Goal: Information Seeking & Learning: Learn about a topic

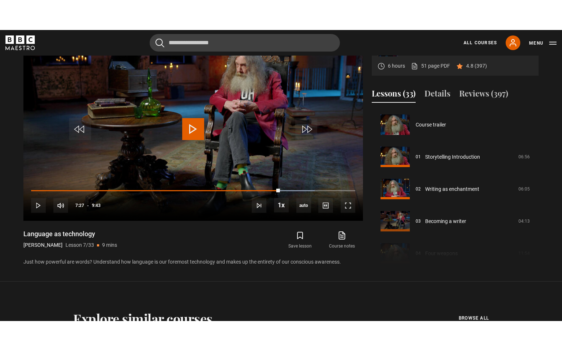
scroll to position [193, 0]
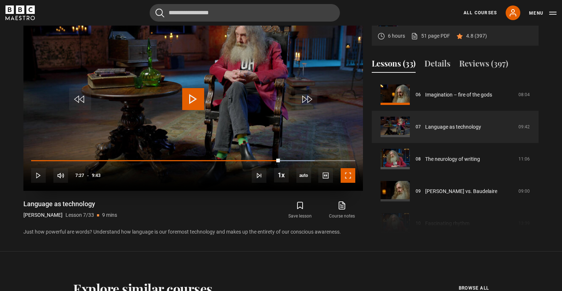
click at [349, 177] on span "Video Player" at bounding box center [348, 175] width 15 height 15
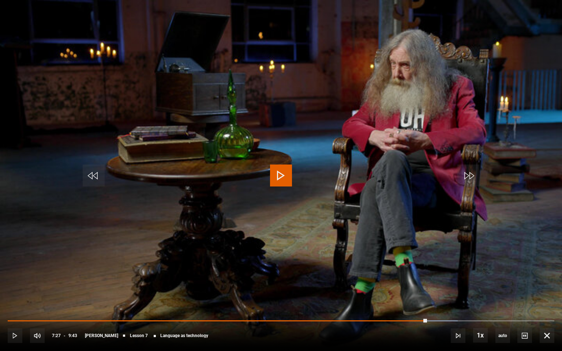
click at [277, 173] on span "Video Player" at bounding box center [281, 176] width 22 height 22
click at [357, 291] on div "10s Skip Back 10 seconds Pause 10s Skip Forward 10 seconds Loaded : 89.19% 6:12…" at bounding box center [281, 331] width 562 height 41
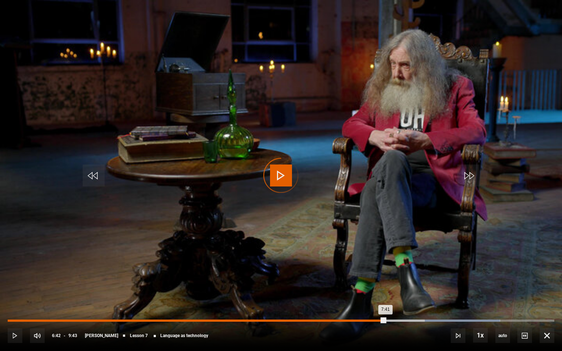
click at [385, 291] on div "Loaded : 90.05% 6:42 7:41" at bounding box center [281, 321] width 547 height 2
click at [367, 291] on div "Loaded : 79.76% 6:24 6:43" at bounding box center [281, 321] width 547 height 2
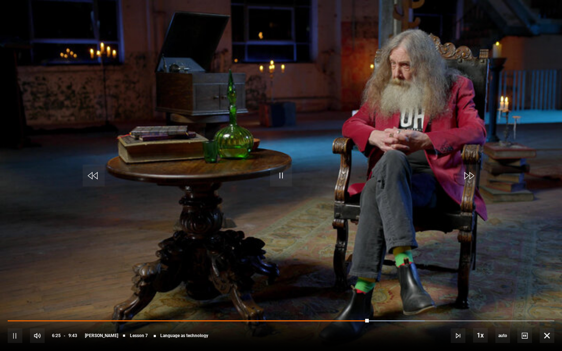
click at [354, 291] on div "10s Skip Back 10 seconds Pause 10s Skip Forward 10 seconds Loaded : 76.33% 6:14…" at bounding box center [281, 331] width 562 height 41
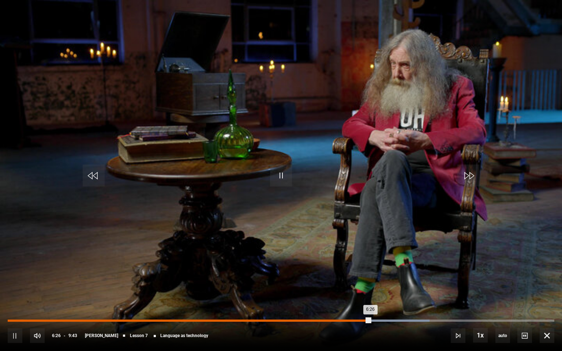
click at [351, 291] on div "Loaded : 77.19% 6:06 6:26" at bounding box center [281, 321] width 547 height 2
click at [339, 291] on div "Loaded : 73.76% 5:53 5:53" at bounding box center [281, 321] width 547 height 2
click at [325, 291] on div "5:38" at bounding box center [325, 321] width 1 height 2
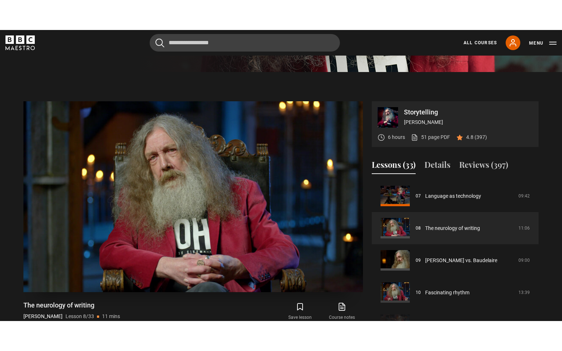
scroll to position [254, 0]
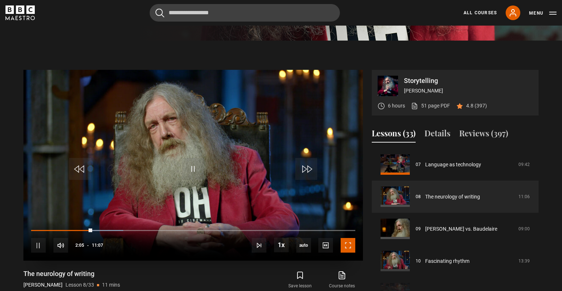
click at [353, 243] on span "Video Player" at bounding box center [348, 245] width 15 height 15
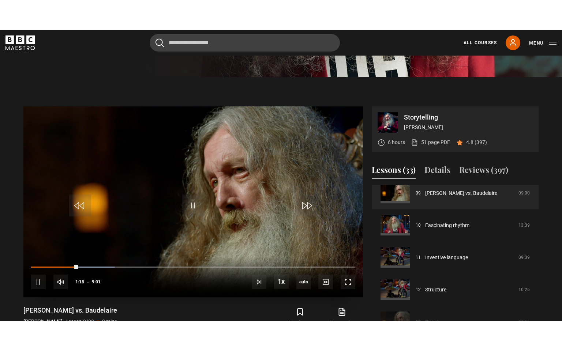
scroll to position [254, 0]
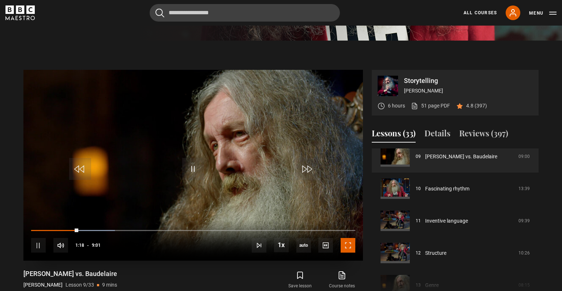
click at [347, 245] on span "Video Player" at bounding box center [348, 245] width 15 height 15
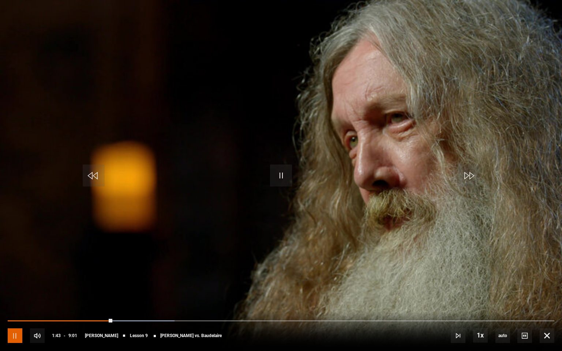
click at [12, 291] on span "Video Player" at bounding box center [15, 336] width 15 height 15
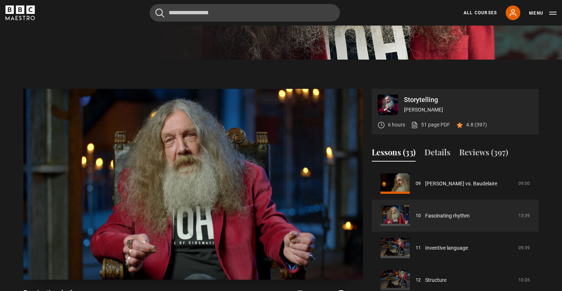
scroll to position [238, 0]
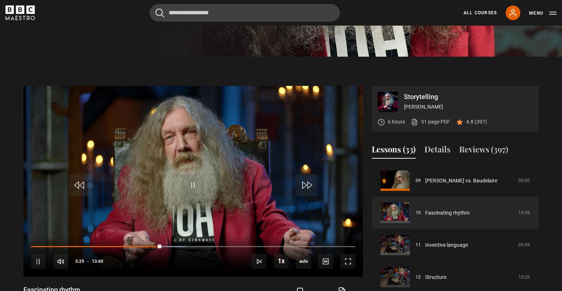
drag, startPoint x: 361, startPoint y: 122, endPoint x: 363, endPoint y: 102, distance: 19.9
click at [363, 102] on div "Storytelling [PERSON_NAME] 6 hours 51 page PDF (opens in new tab) 4.8 (397) Vid…" at bounding box center [280, 204] width 515 height 237
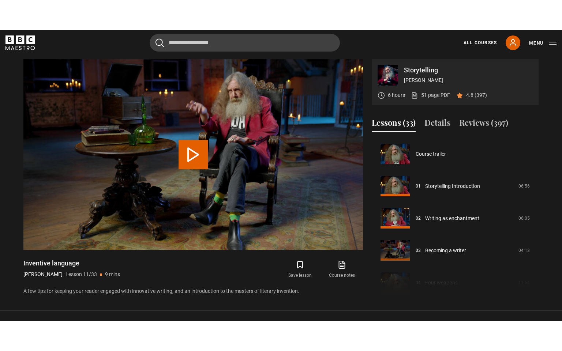
scroll to position [322, 0]
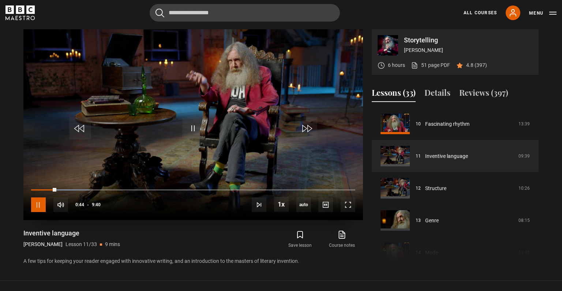
click at [38, 207] on span "Video Player" at bounding box center [38, 205] width 15 height 15
drag, startPoint x: 55, startPoint y: 191, endPoint x: 34, endPoint y: 192, distance: 20.5
click at [34, 192] on div "10s Skip Back 10 seconds Play 10s Skip Forward 10 seconds Loaded : 5.17% 0:01 0…" at bounding box center [193, 200] width 340 height 41
click at [197, 121] on span "Video Player" at bounding box center [193, 128] width 22 height 22
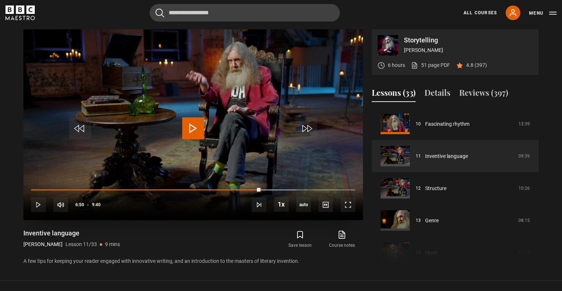
click at [189, 123] on span "Video Player" at bounding box center [193, 128] width 22 height 22
click at [346, 207] on span "Video Player" at bounding box center [348, 205] width 15 height 15
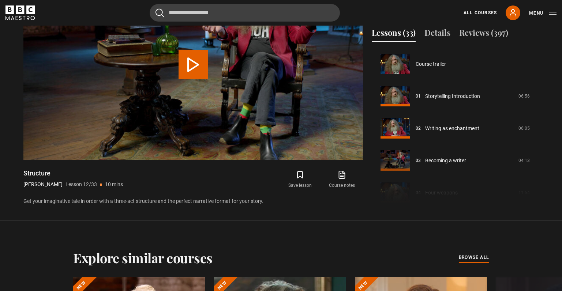
scroll to position [354, 0]
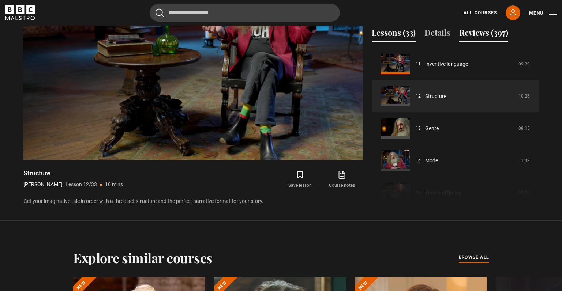
click at [468, 33] on button "Reviews (397)" at bounding box center [483, 34] width 49 height 15
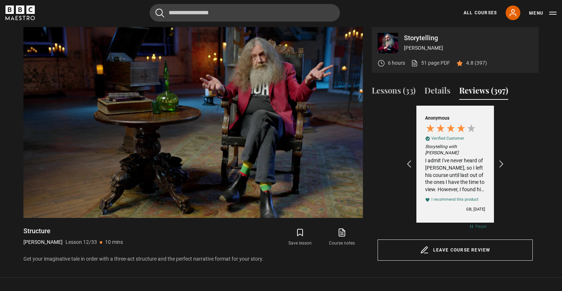
scroll to position [291, 0]
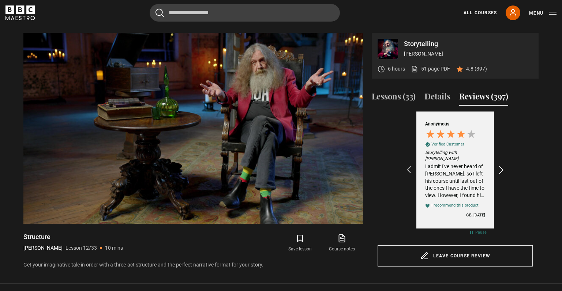
click at [500, 168] on icon "REVIEWS.io Carousel Scroll Right" at bounding box center [502, 170] width 10 height 10
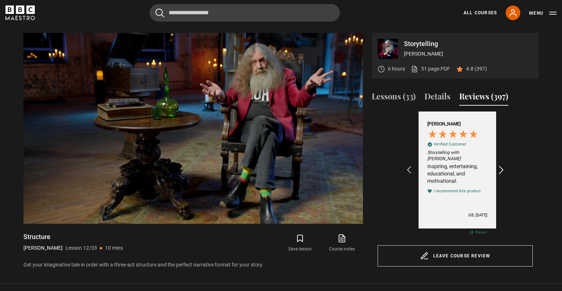
scroll to position [0, 255]
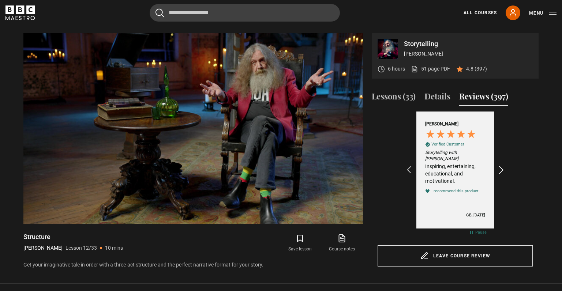
click at [500, 168] on icon "REVIEWS.io Carousel Scroll Right" at bounding box center [502, 170] width 10 height 10
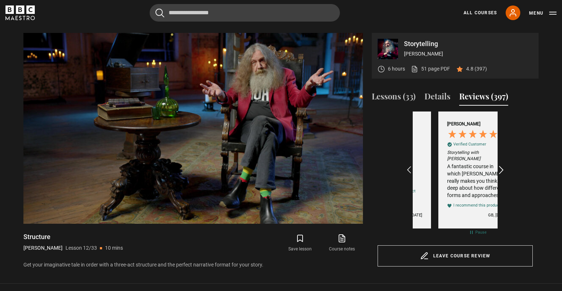
scroll to position [0, 340]
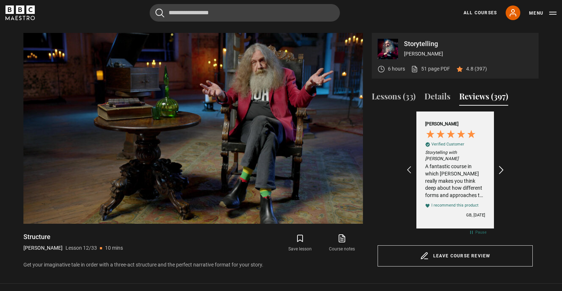
click at [500, 168] on icon "REVIEWS.io Carousel Scroll Right" at bounding box center [502, 170] width 10 height 10
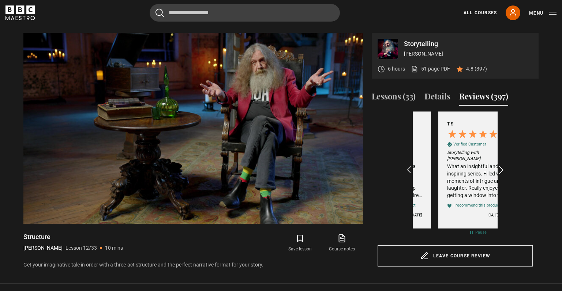
scroll to position [0, 594]
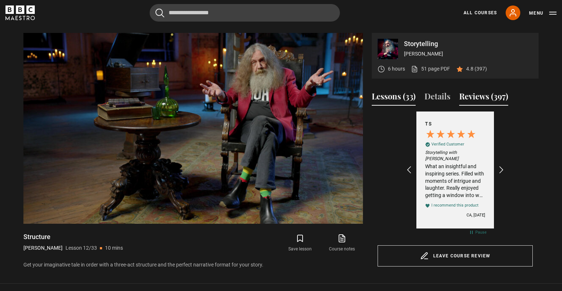
click at [392, 93] on button "Lessons (33)" at bounding box center [394, 97] width 44 height 15
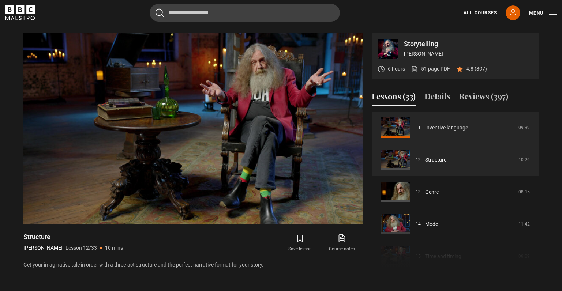
click at [372, 90] on button "Lessons (33)" at bounding box center [394, 97] width 44 height 15
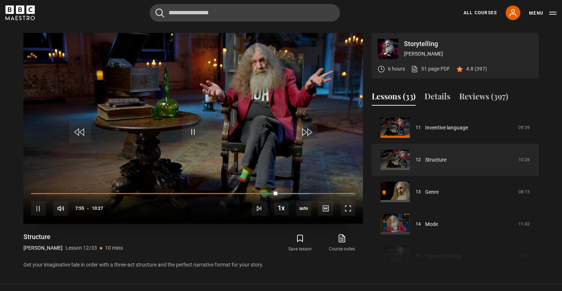
click at [198, 99] on video "Video Player" at bounding box center [193, 128] width 340 height 191
click at [199, 132] on span "Video Player" at bounding box center [193, 132] width 22 height 22
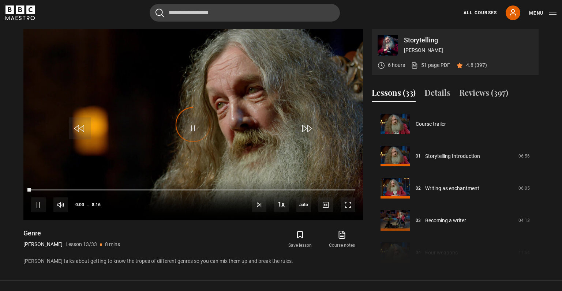
scroll to position [386, 0]
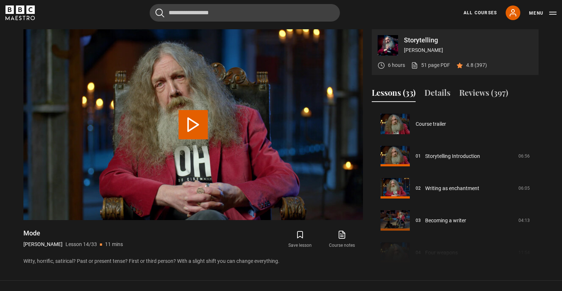
scroll to position [419, 0]
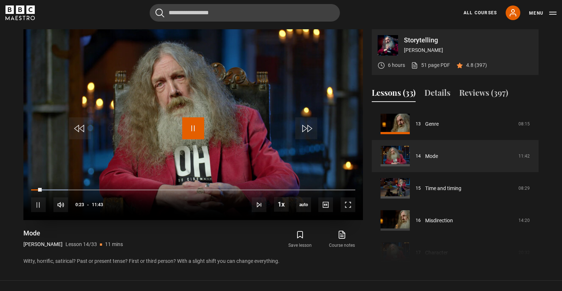
click at [193, 131] on span "Video Player" at bounding box center [193, 128] width 22 height 22
